Goal: Navigation & Orientation: Find specific page/section

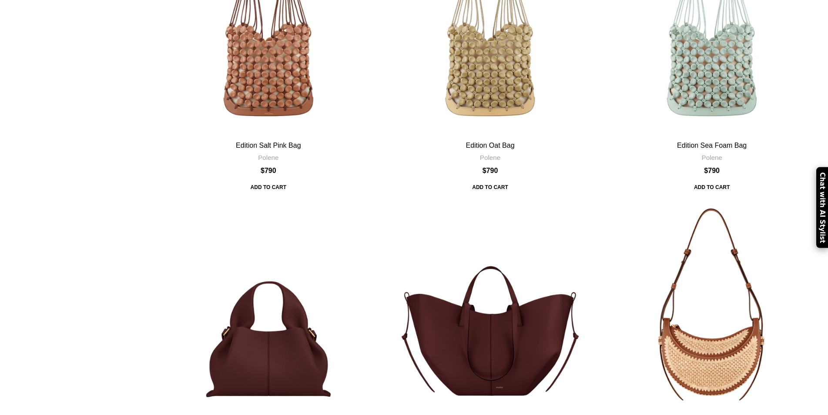
scroll to position [1087, 0]
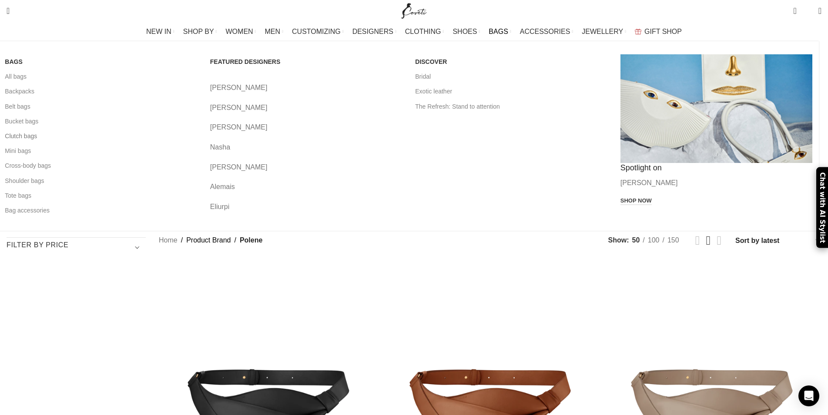
click at [164, 139] on link "Clutch bags" at bounding box center [101, 136] width 192 height 15
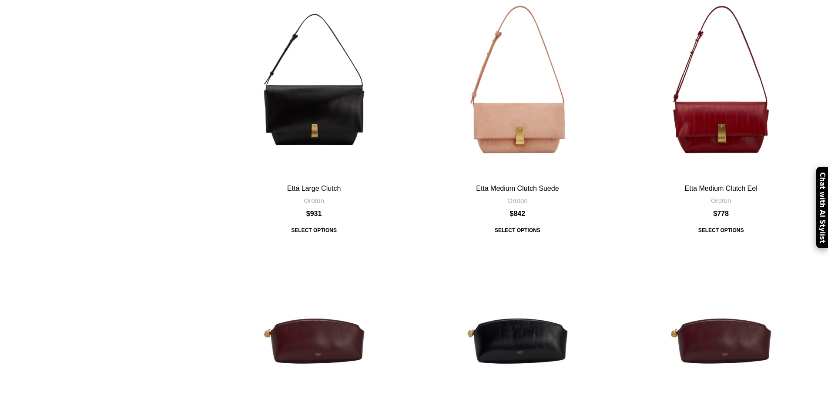
scroll to position [830, 0]
